Goal: Task Accomplishment & Management: Use online tool/utility

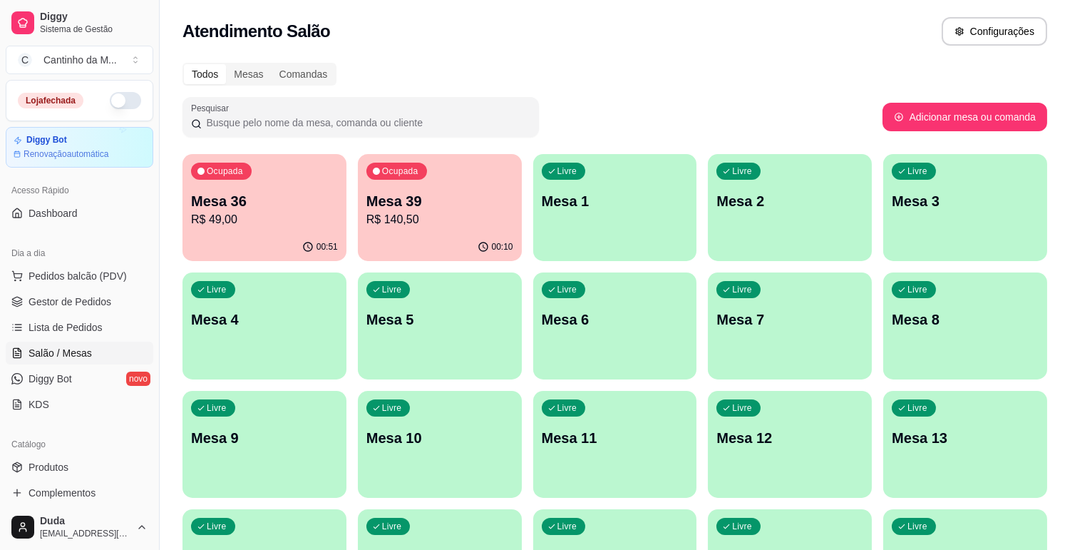
click at [255, 195] on p "Mesa 36" at bounding box center [264, 201] width 147 height 20
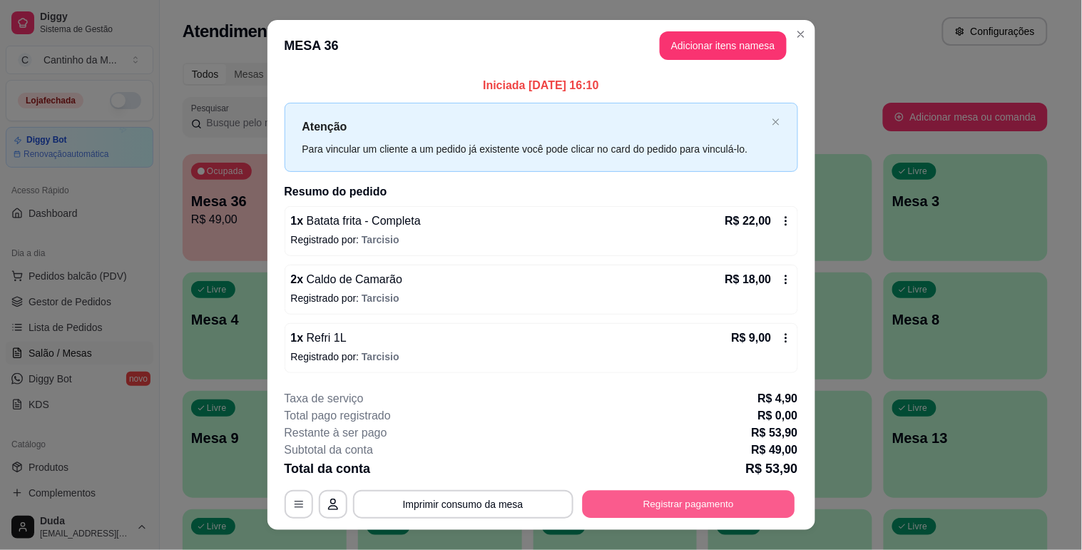
click at [682, 501] on button "Registrar pagamento" at bounding box center [688, 505] width 212 height 28
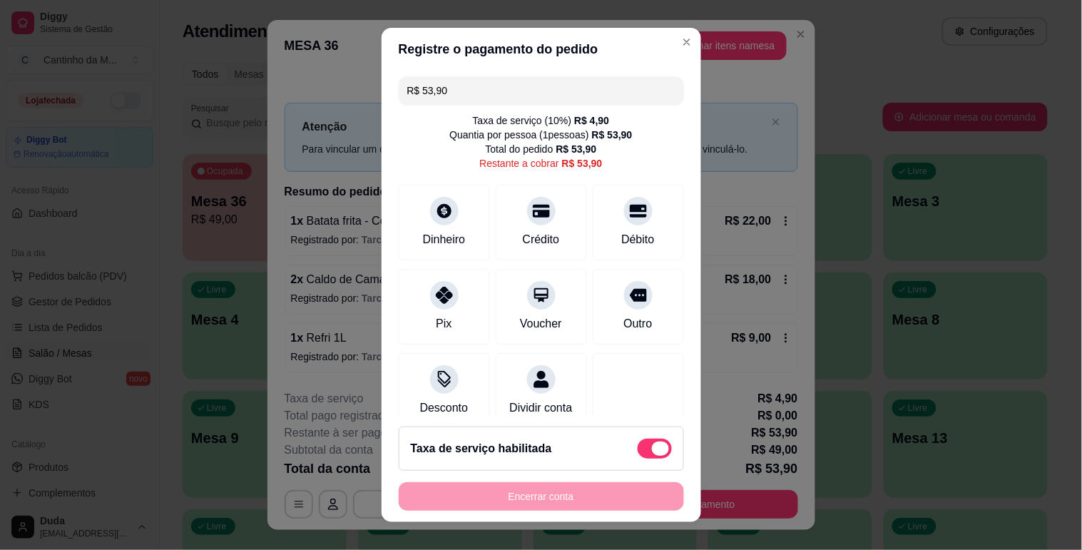
click at [637, 444] on span at bounding box center [654, 448] width 34 height 20
click at [637, 451] on input "checkbox" at bounding box center [641, 455] width 9 height 9
checkbox input "true"
type input "R$ 49,00"
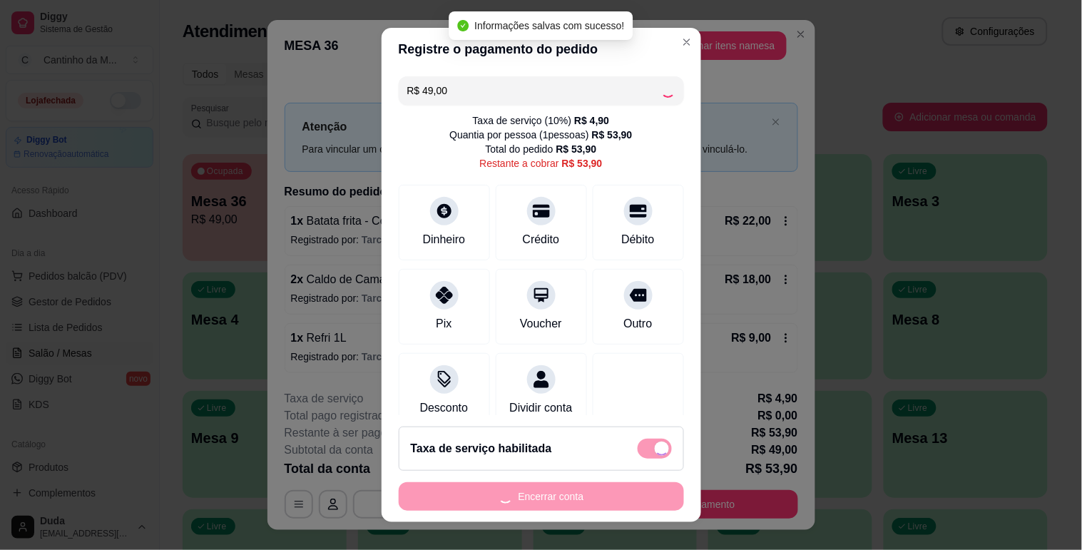
checkbox input "false"
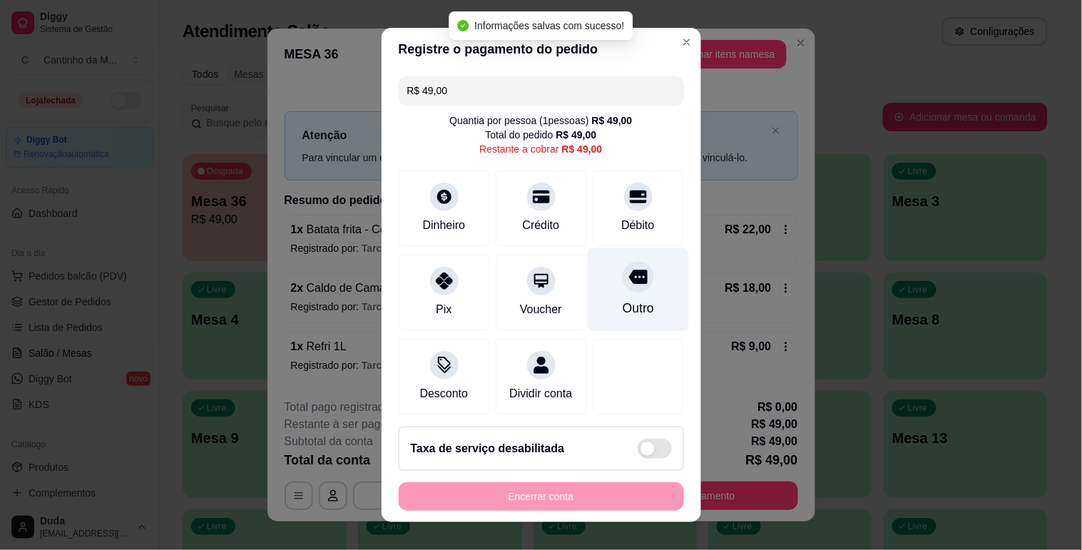
click at [625, 297] on div "Outro" at bounding box center [638, 288] width 101 height 83
type input "R$ 0,00"
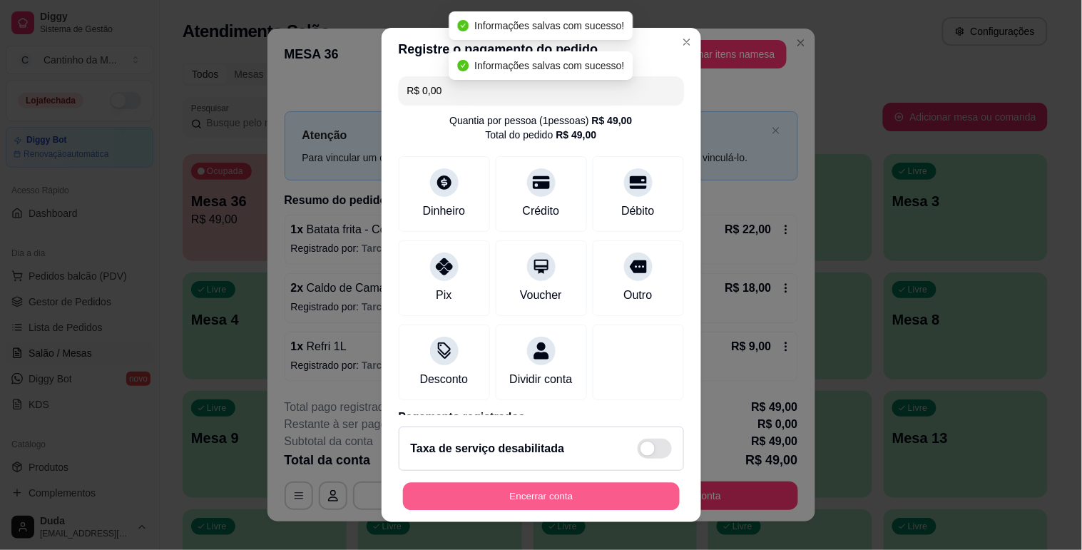
click at [588, 497] on button "Encerrar conta" at bounding box center [541, 497] width 277 height 28
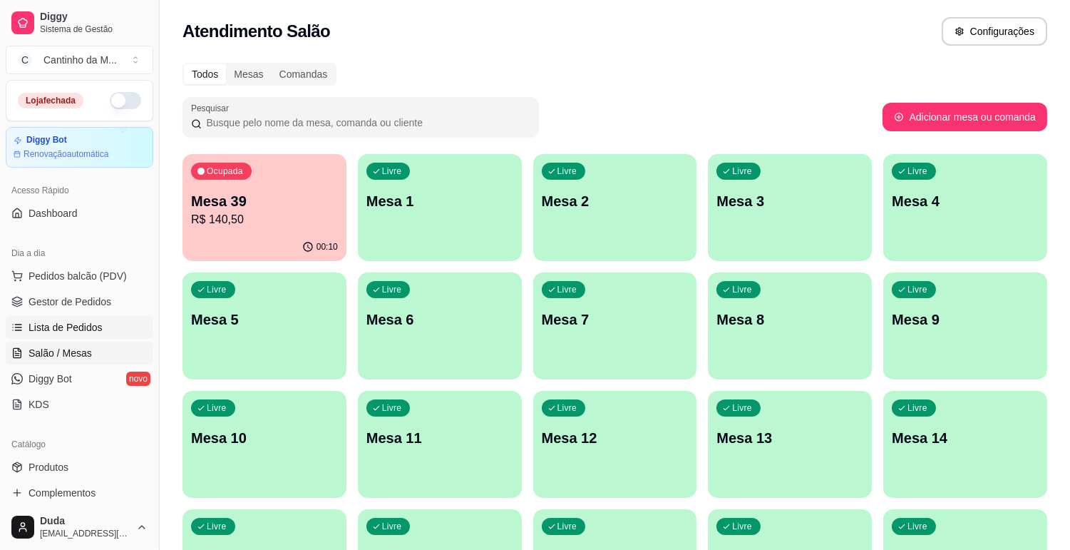
click at [64, 329] on span "Lista de Pedidos" at bounding box center [66, 327] width 74 height 14
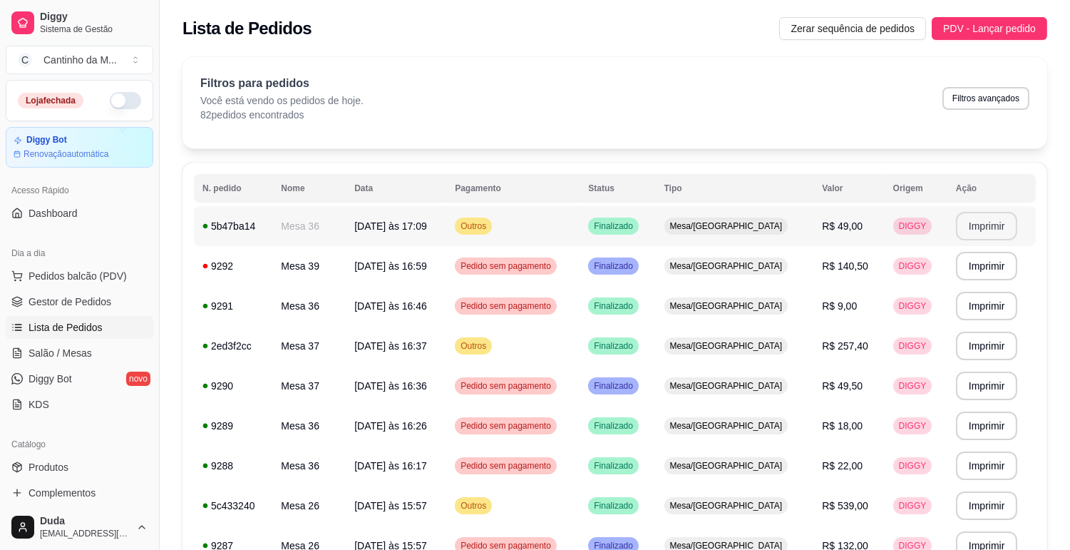
click at [995, 225] on button "Imprimir" at bounding box center [987, 226] width 62 height 29
click at [94, 352] on link "Salão / Mesas" at bounding box center [80, 353] width 148 height 23
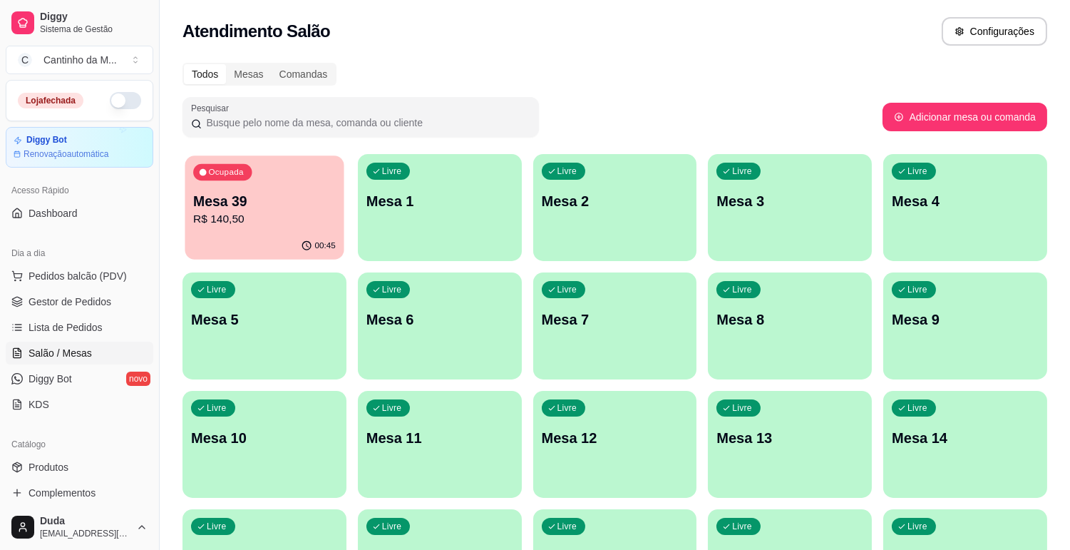
click at [230, 230] on div "Ocupada Mesa 39 R$ 140,50" at bounding box center [264, 193] width 159 height 77
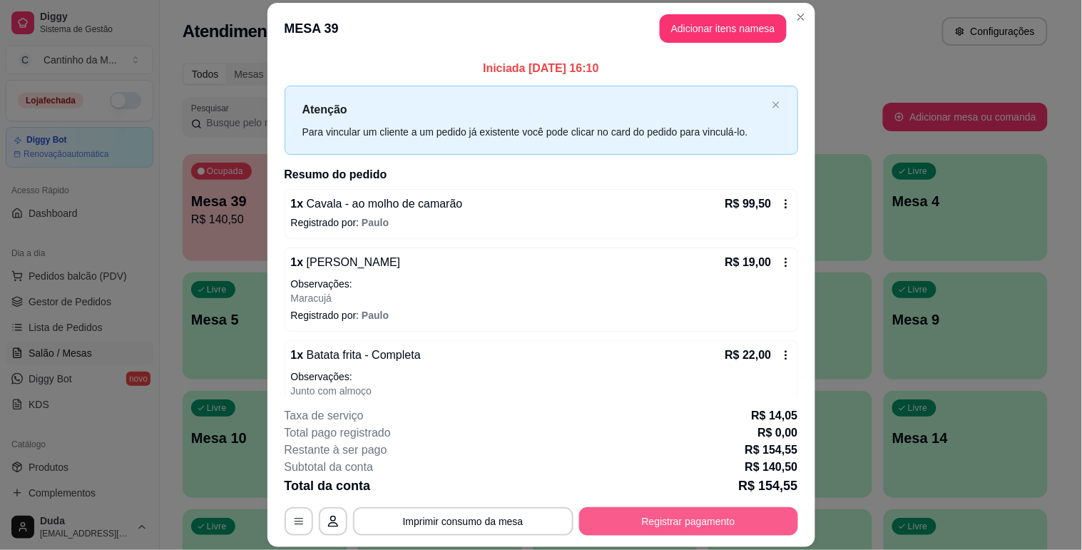
click at [724, 526] on button "Registrar pagamento" at bounding box center [688, 521] width 219 height 29
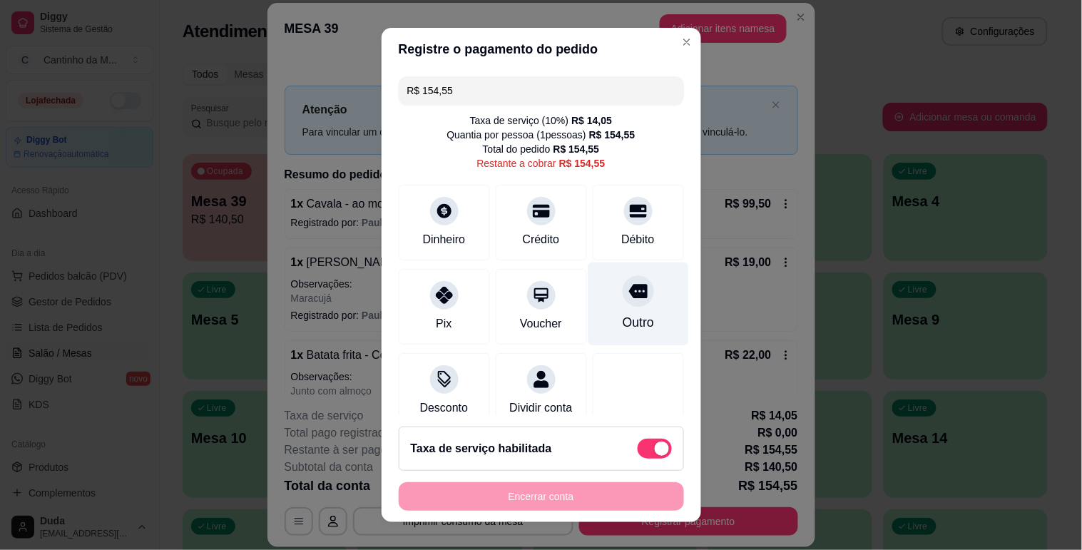
click at [597, 307] on div "Outro" at bounding box center [638, 303] width 101 height 83
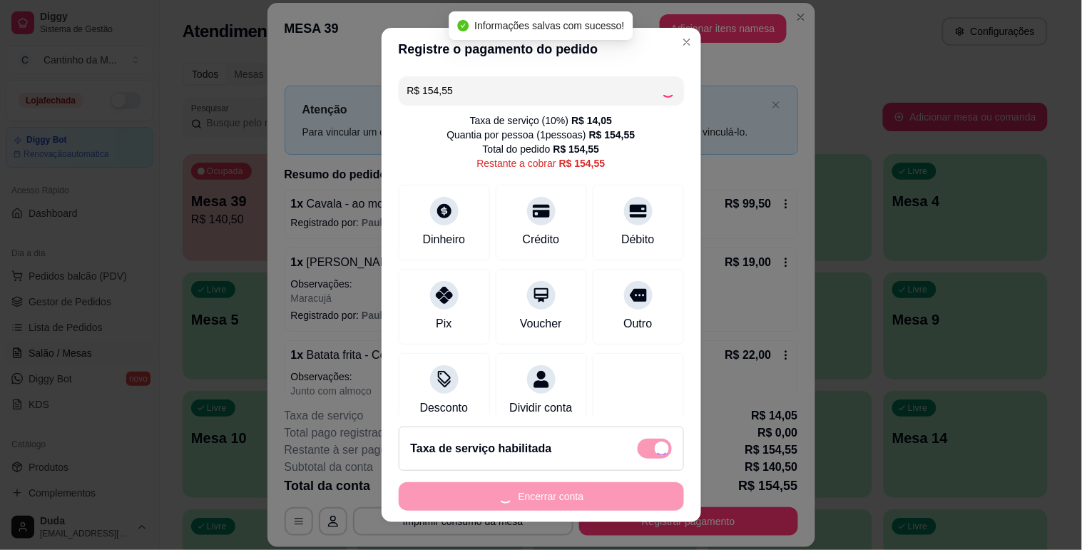
type input "R$ 0,00"
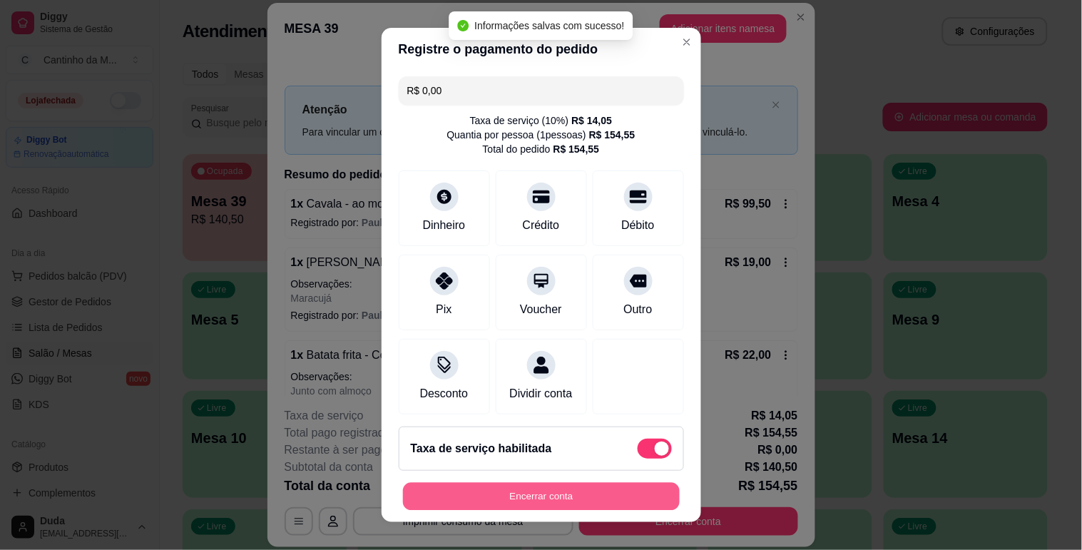
click at [624, 505] on button "Encerrar conta" at bounding box center [541, 497] width 277 height 28
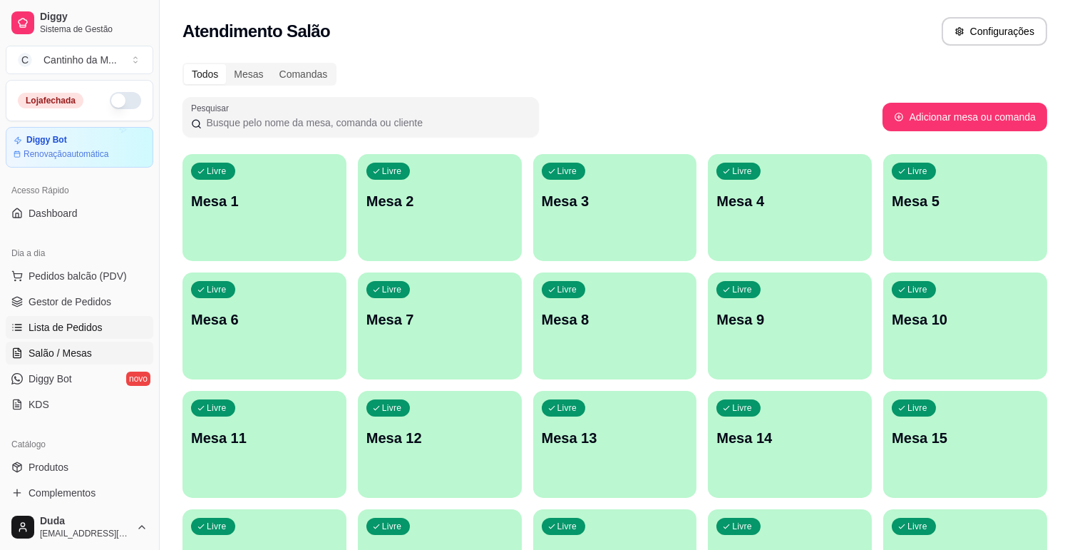
click at [55, 320] on span "Lista de Pedidos" at bounding box center [66, 327] width 74 height 14
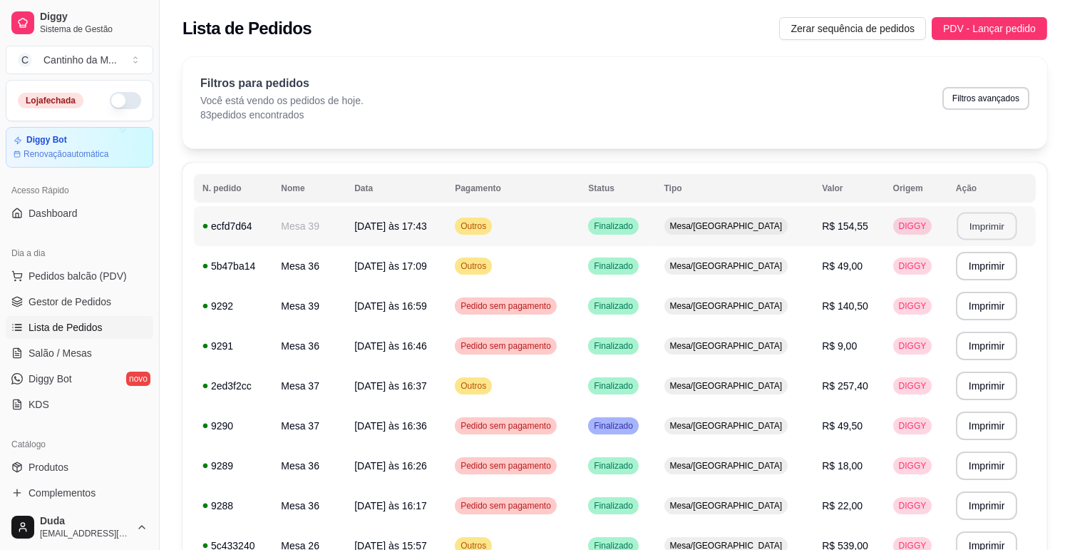
click at [991, 222] on button "Imprimir" at bounding box center [987, 226] width 60 height 28
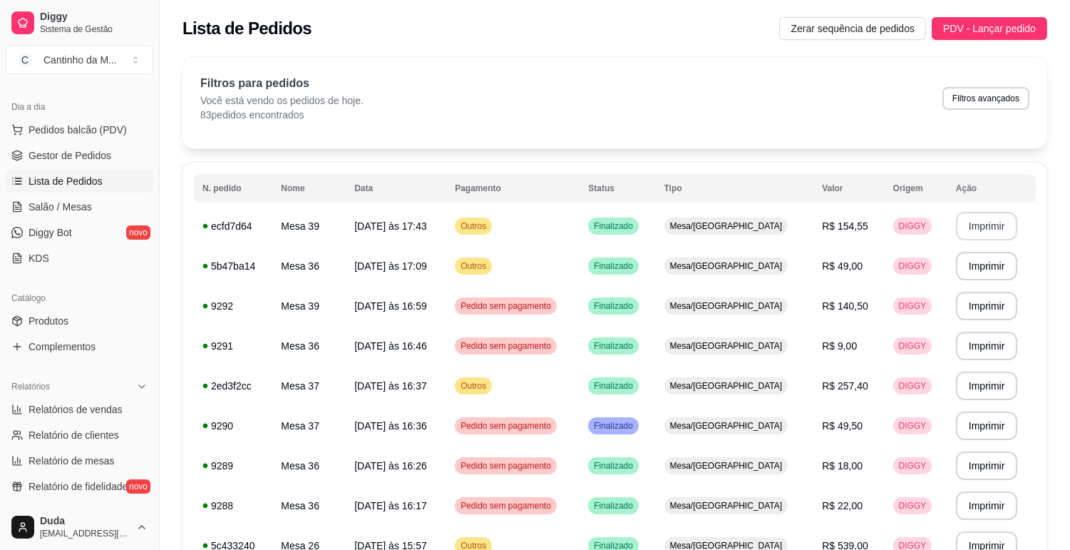
scroll to position [158, 0]
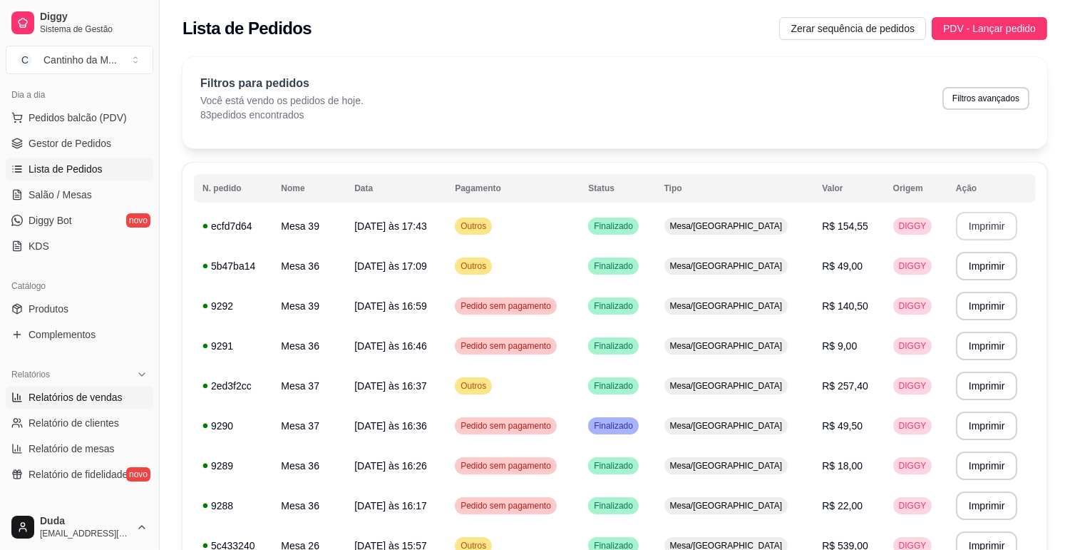
click at [48, 400] on span "Relatórios de vendas" at bounding box center [76, 397] width 94 height 14
select select "ALL"
select select "0"
